Goal: Transaction & Acquisition: Purchase product/service

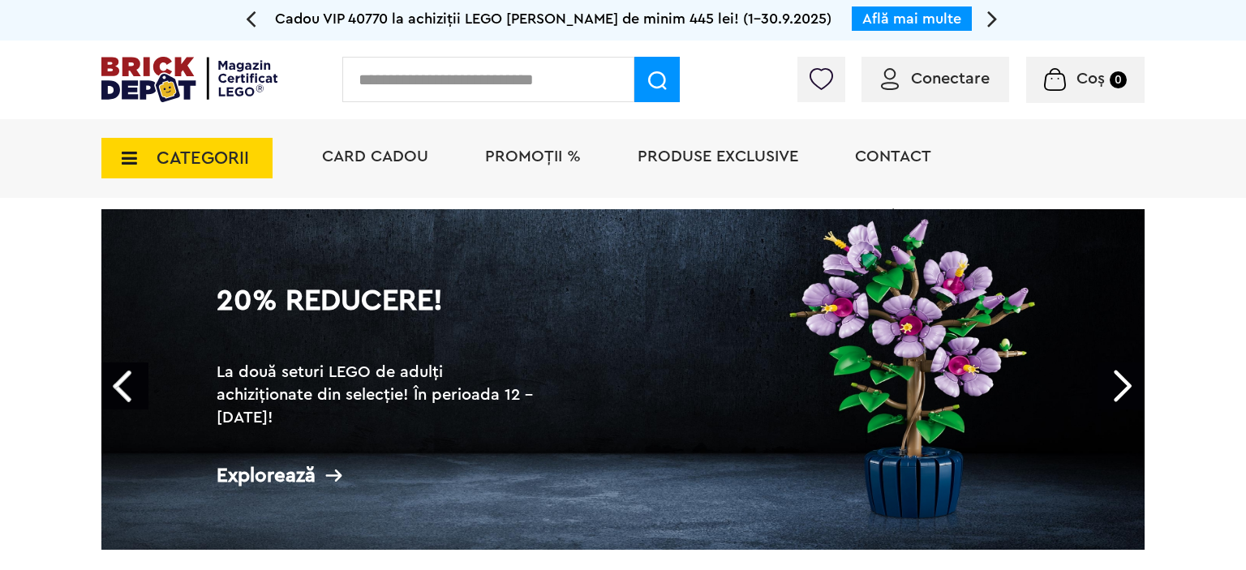
click at [198, 172] on span "CATEGORII" at bounding box center [186, 158] width 171 height 41
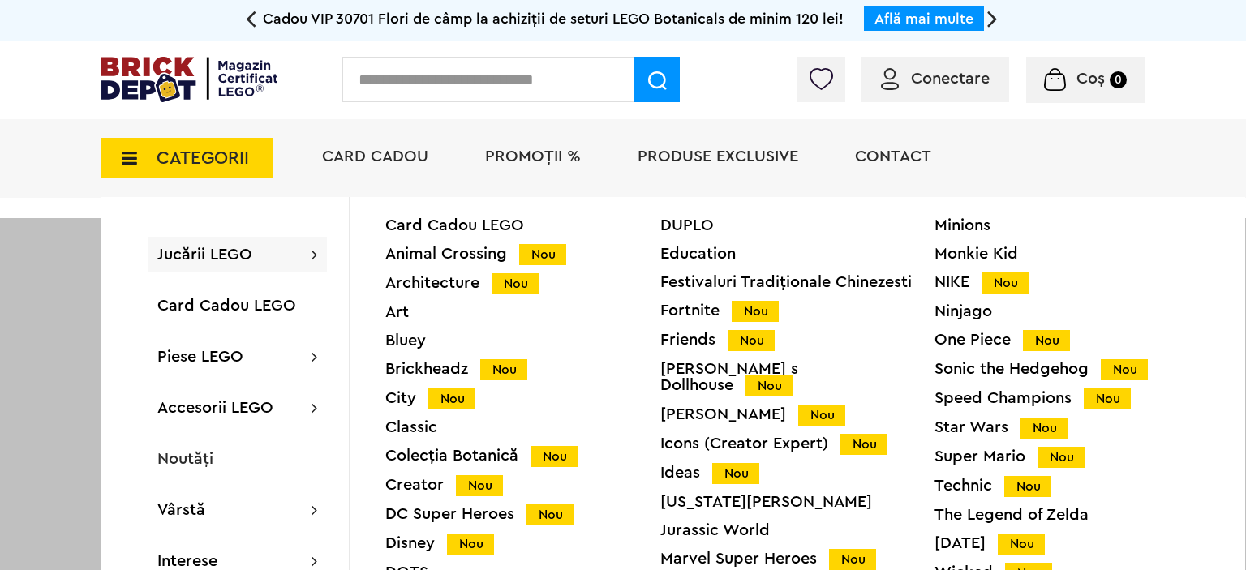
click at [972, 417] on div "Minions Monkie Kid NIKE Nou Ninjago One Piece Nou Sonic the Hedgehog Nou Speed …" at bounding box center [1072, 423] width 275 height 413
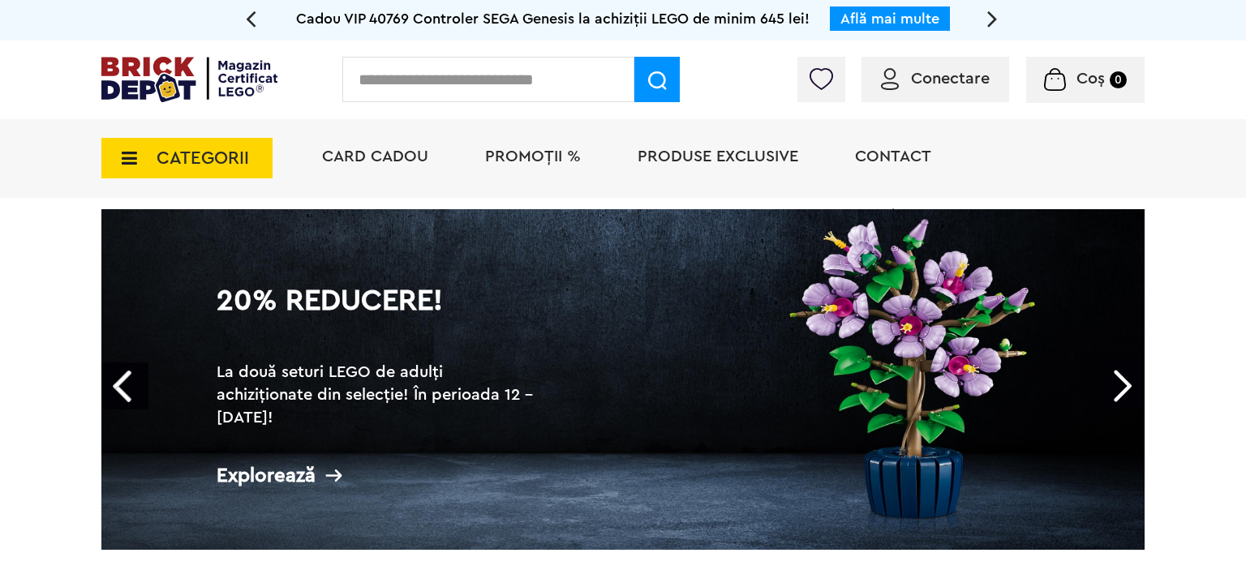
click at [206, 179] on div "CATEGORII Jucării LEGO Card Cadou LEGO Animal Crossing Nou Architecture Nou Art…" at bounding box center [622, 186] width 1043 height 134
click at [209, 174] on span "CATEGORII" at bounding box center [186, 158] width 171 height 41
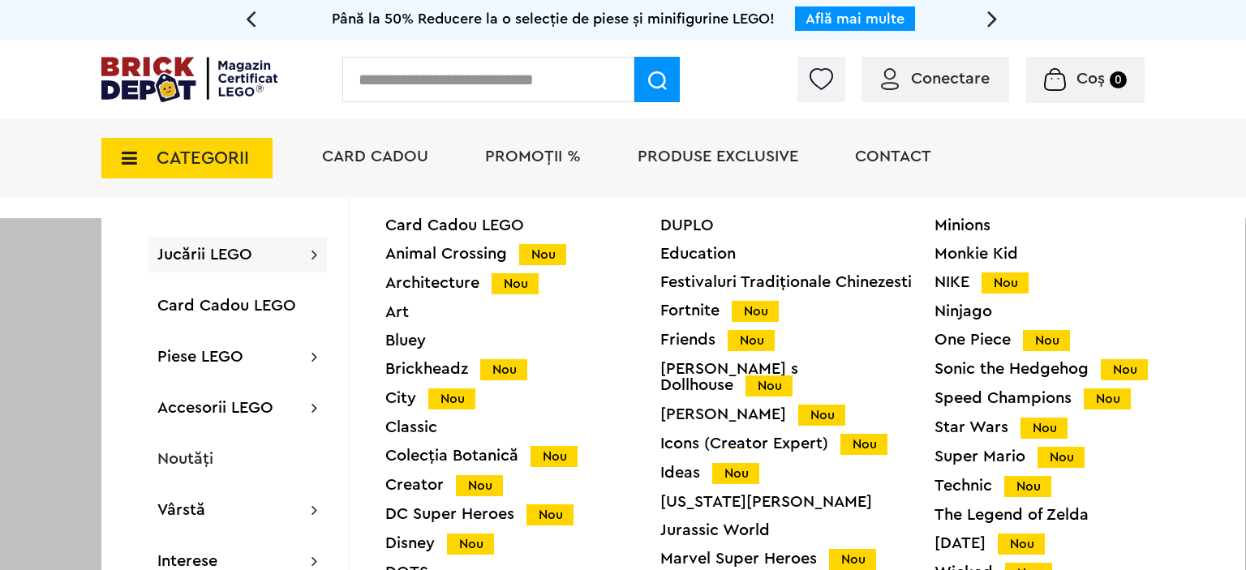
click at [976, 428] on div "Star Wars Nou" at bounding box center [1072, 428] width 275 height 17
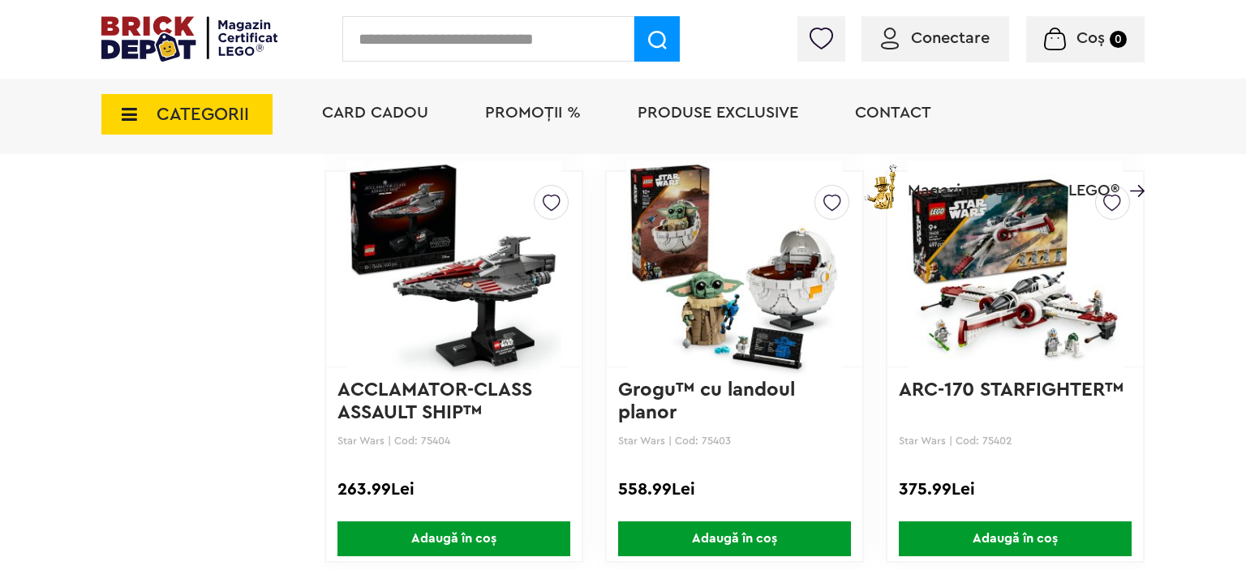
scroll to position [4138, 0]
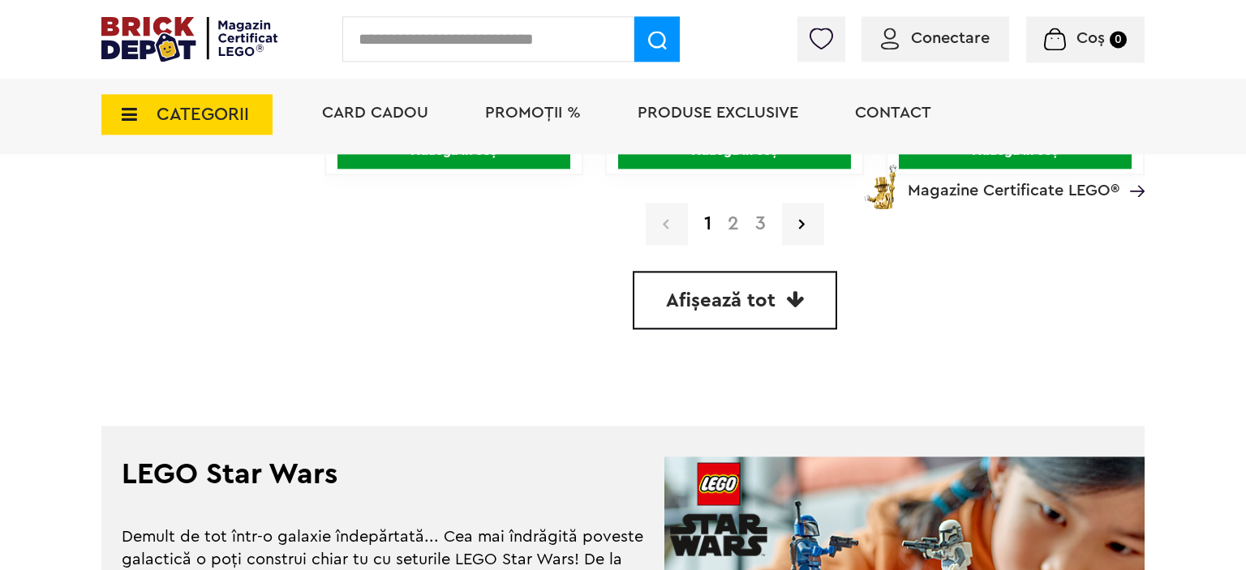
click at [761, 223] on link "3" at bounding box center [760, 223] width 27 height 19
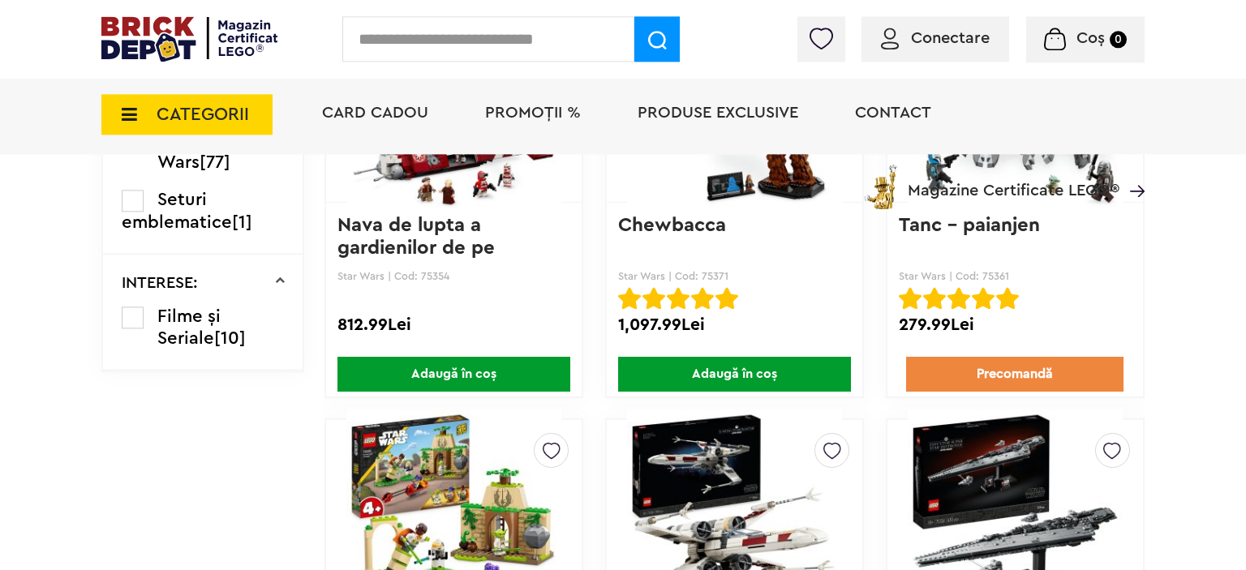
scroll to position [1318, 0]
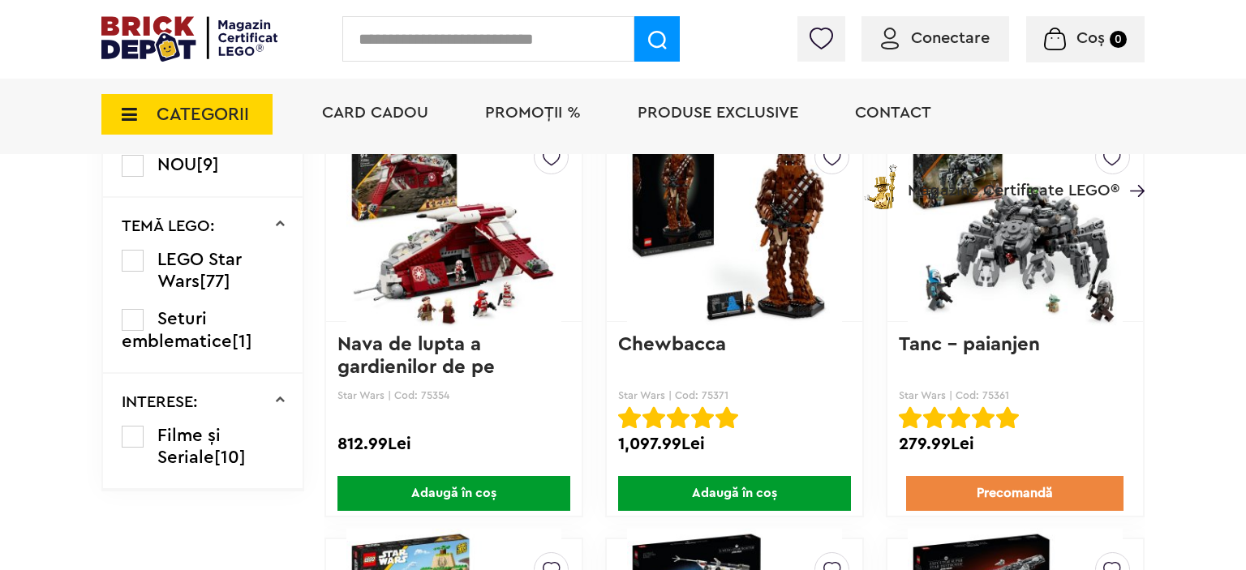
click at [479, 257] on img at bounding box center [453, 223] width 215 height 227
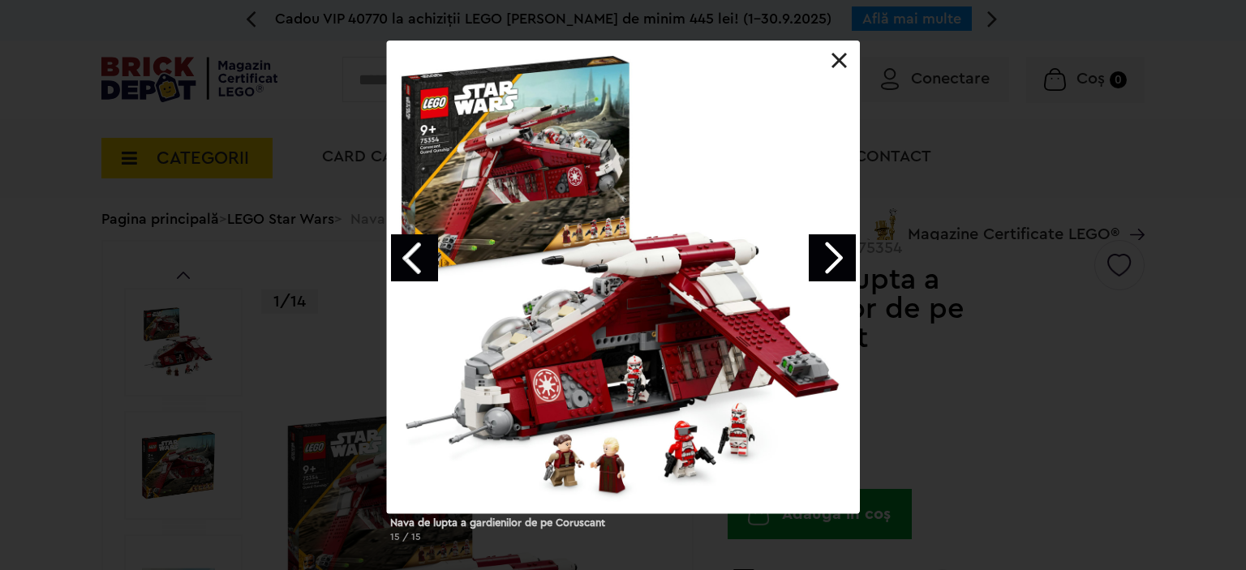
click at [803, 260] on div at bounding box center [623, 277] width 473 height 473
click at [811, 260] on link "Next image" at bounding box center [832, 257] width 47 height 47
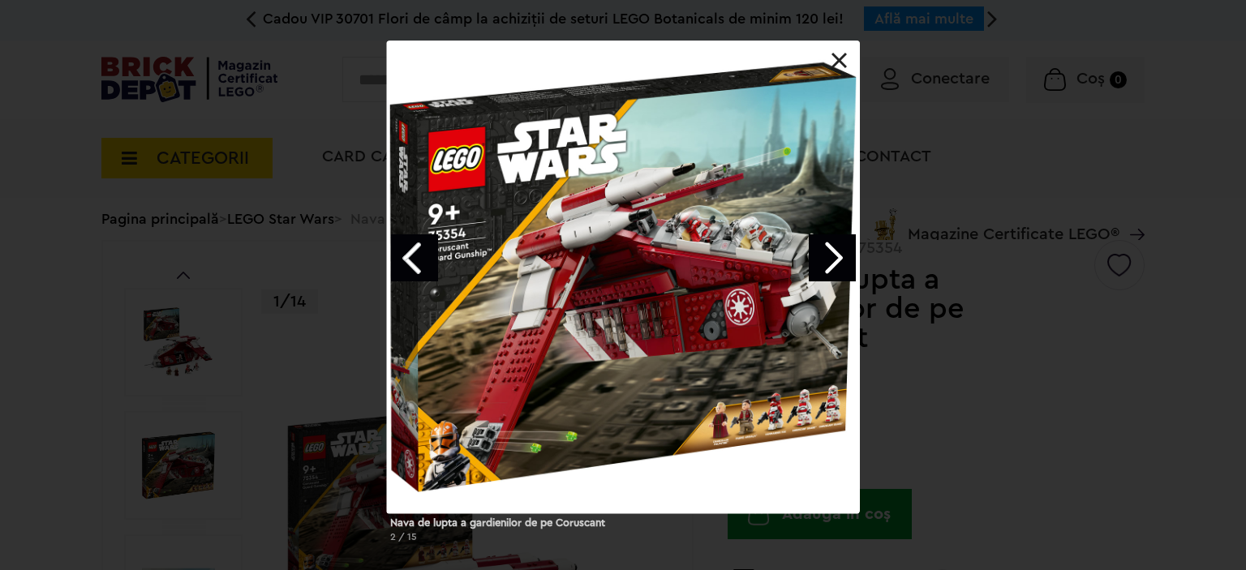
click at [811, 260] on link "Next image" at bounding box center [832, 257] width 47 height 47
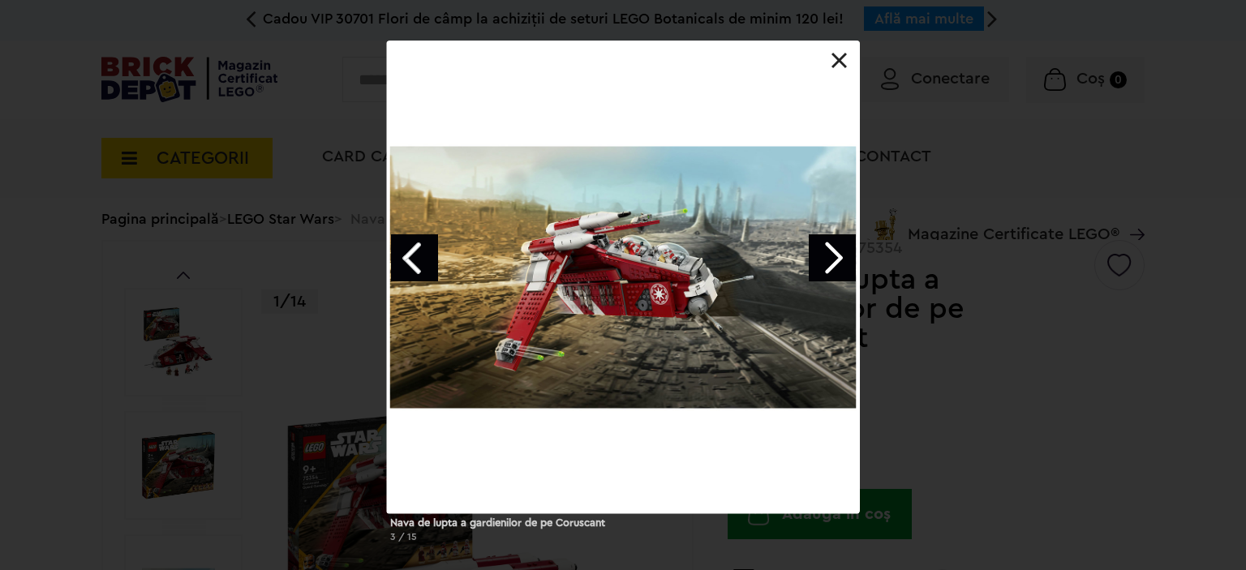
click at [811, 260] on link "Next image" at bounding box center [832, 257] width 47 height 47
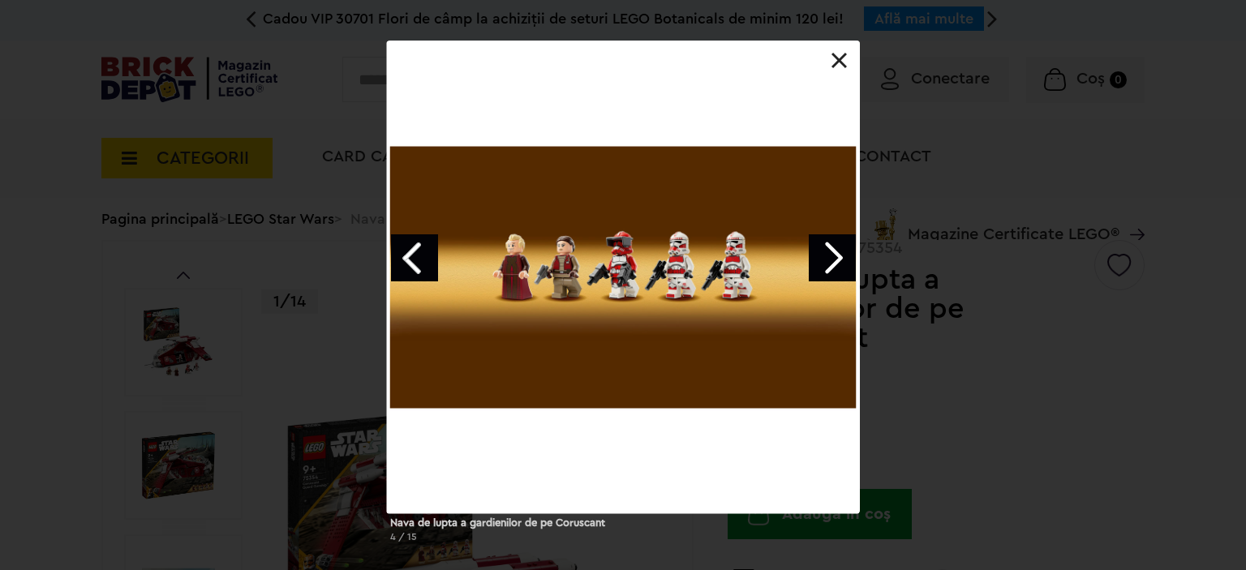
click at [811, 260] on link "Next image" at bounding box center [832, 257] width 47 height 47
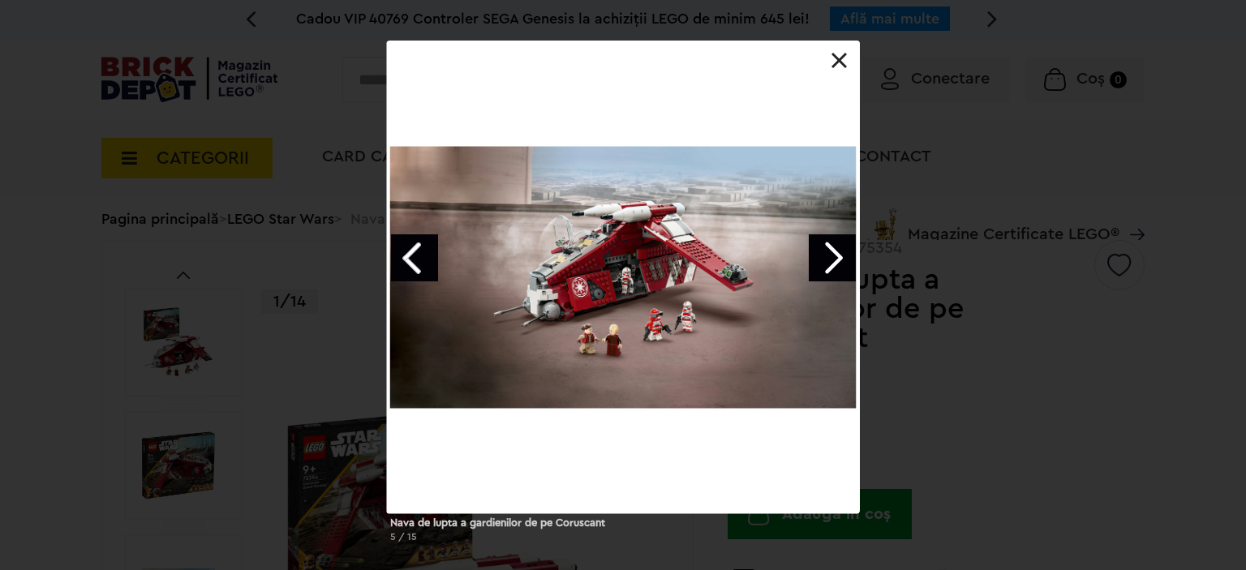
click at [956, 321] on div "Nava de lupta a gardienilor de pe Coruscant 5 / 15" at bounding box center [623, 298] width 1246 height 515
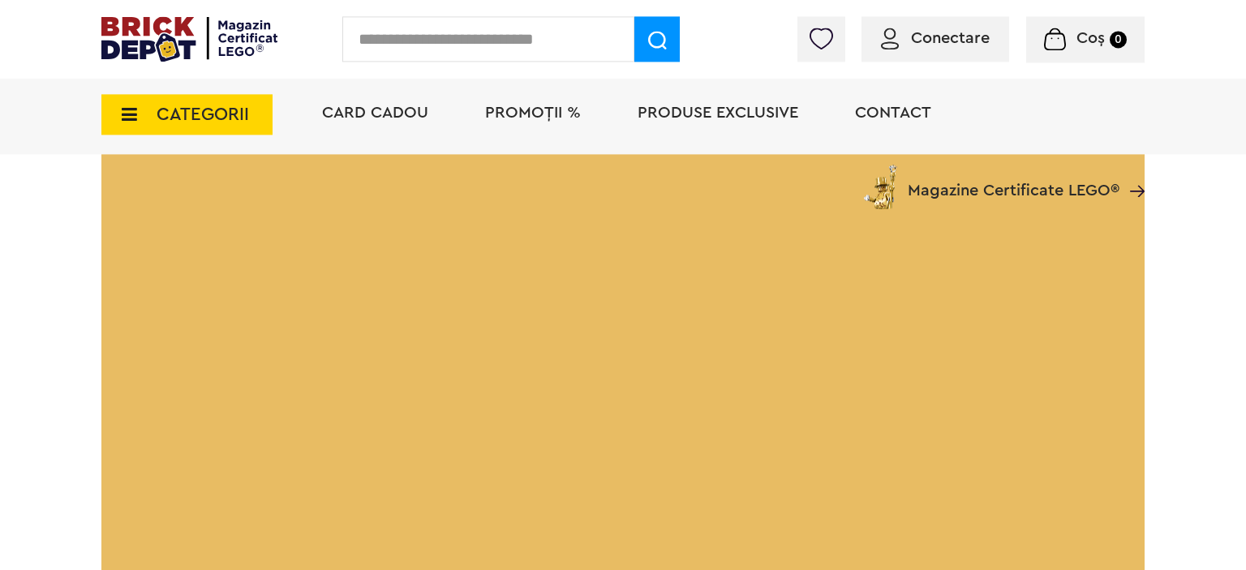
scroll to position [2697, 0]
